Goal: Find specific page/section

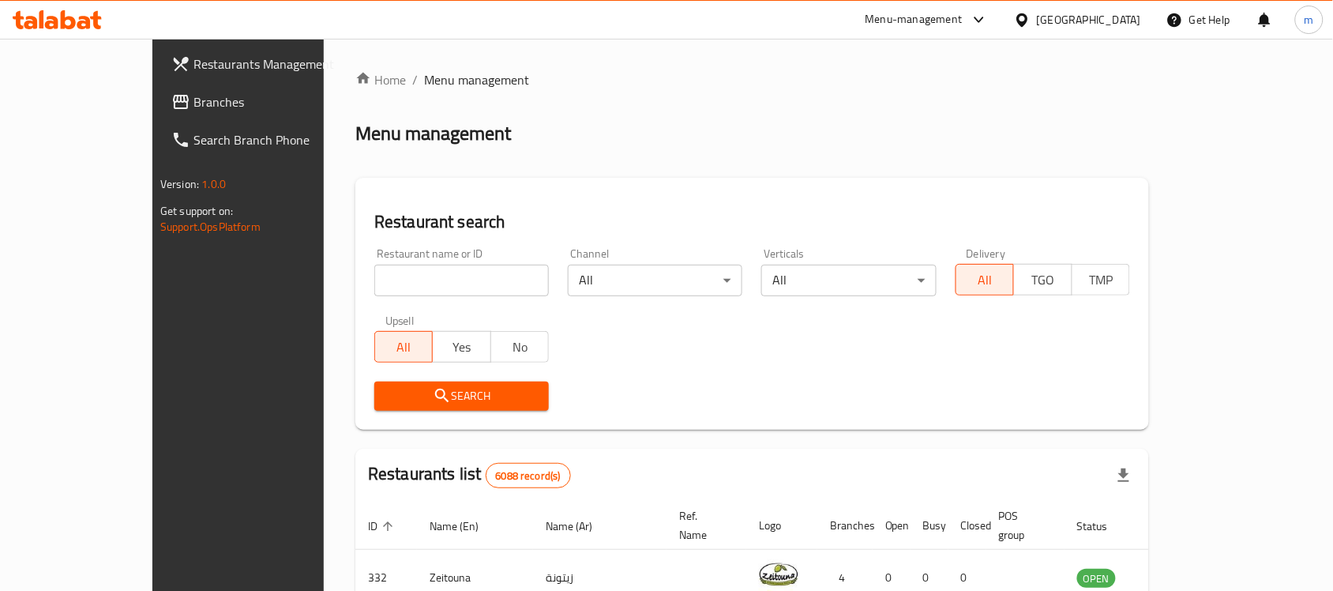
click at [1028, 21] on icon at bounding box center [1022, 19] width 11 height 13
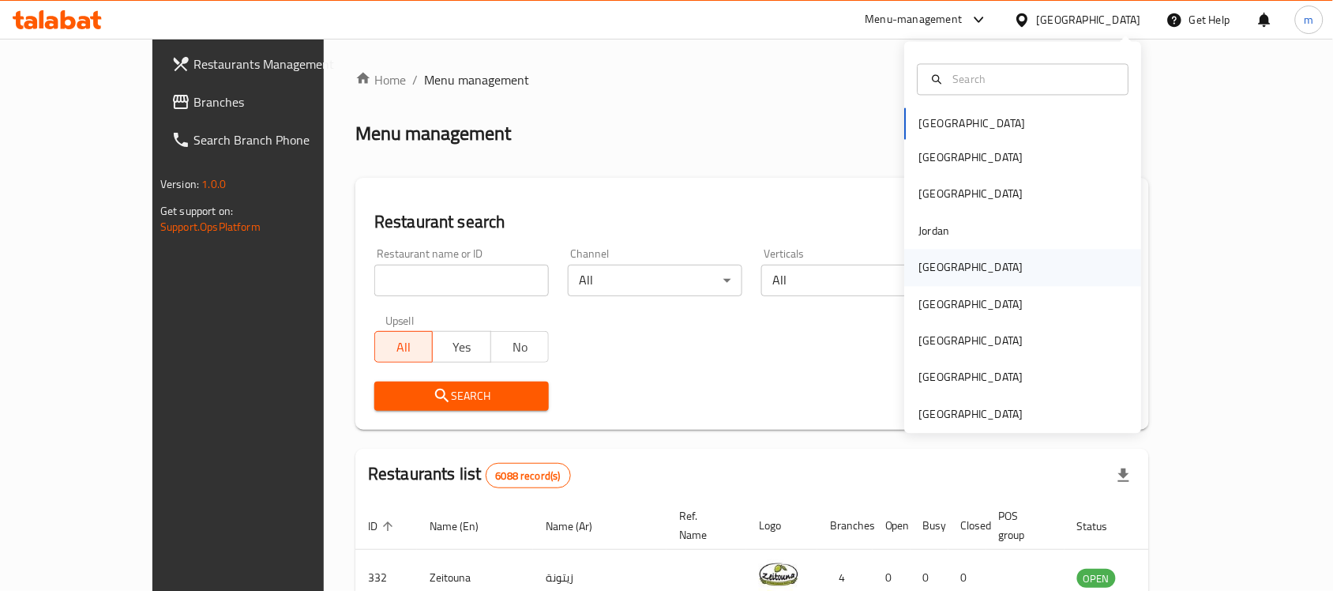
click at [930, 274] on div "[GEOGRAPHIC_DATA]" at bounding box center [971, 267] width 104 height 17
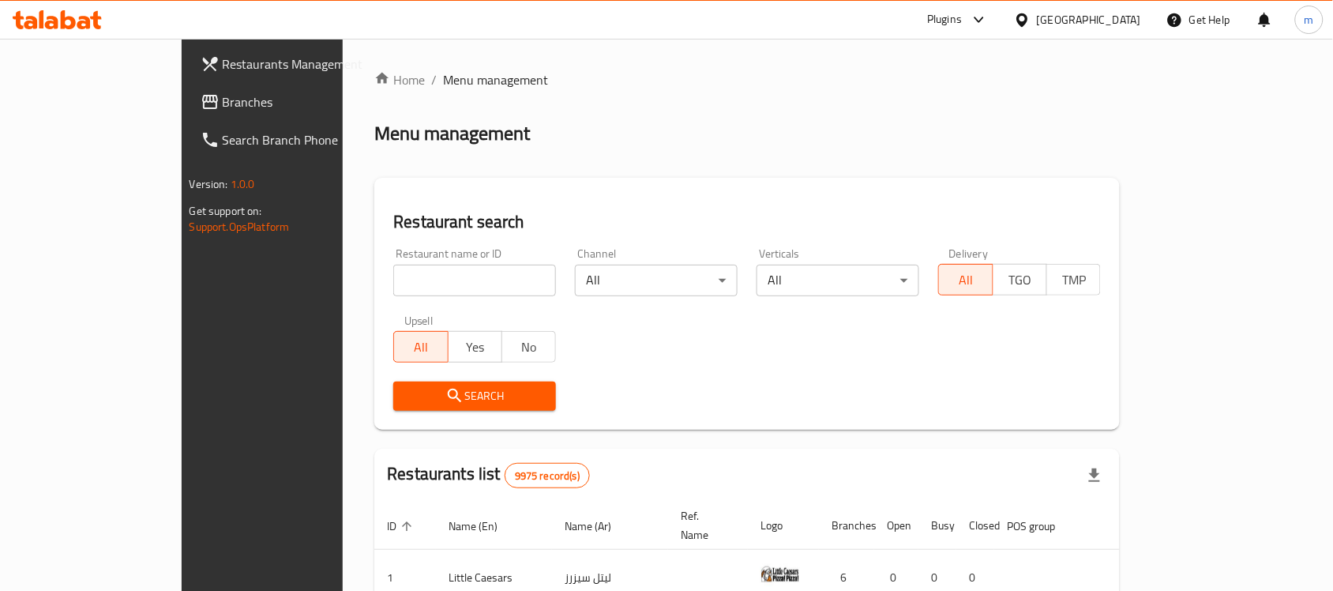
click at [962, 20] on div "Plugins" at bounding box center [944, 19] width 35 height 19
click at [1120, 122] on div "Menu management" at bounding box center [747, 133] width 746 height 25
click at [962, 24] on div "Plugins" at bounding box center [944, 19] width 35 height 19
click at [878, 103] on div "Global Quality Control Center" at bounding box center [906, 106] width 138 height 17
